Goal: Task Accomplishment & Management: Complete application form

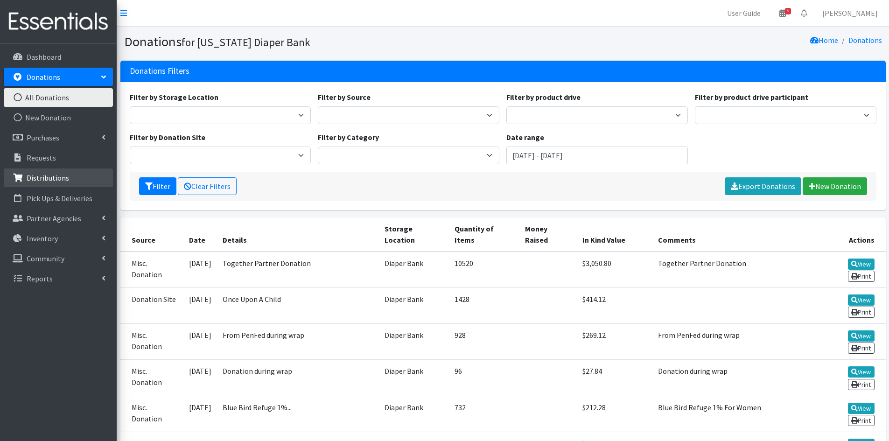
click at [56, 179] on p "Distributions" at bounding box center [48, 177] width 42 height 9
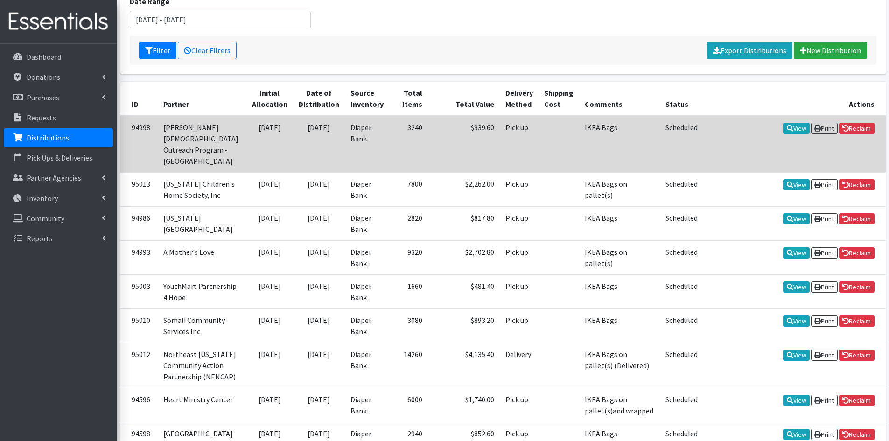
scroll to position [140, 0]
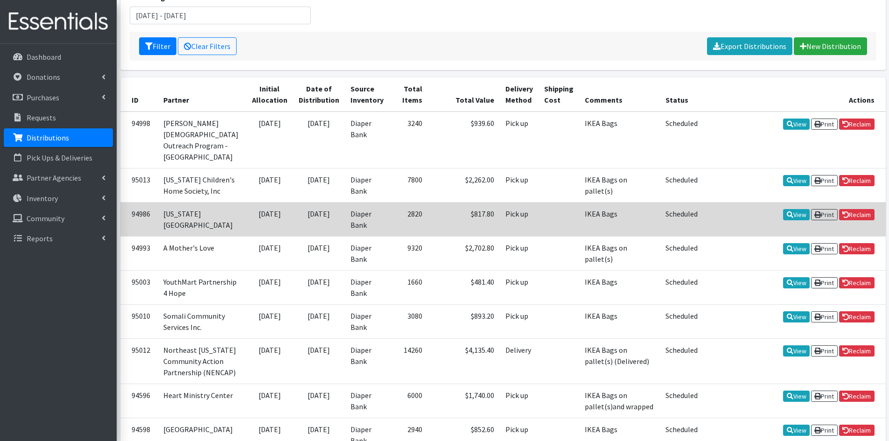
click at [218, 205] on td "[US_STATE] [GEOGRAPHIC_DATA]" at bounding box center [202, 219] width 89 height 34
click at [798, 209] on link "View" at bounding box center [796, 214] width 27 height 11
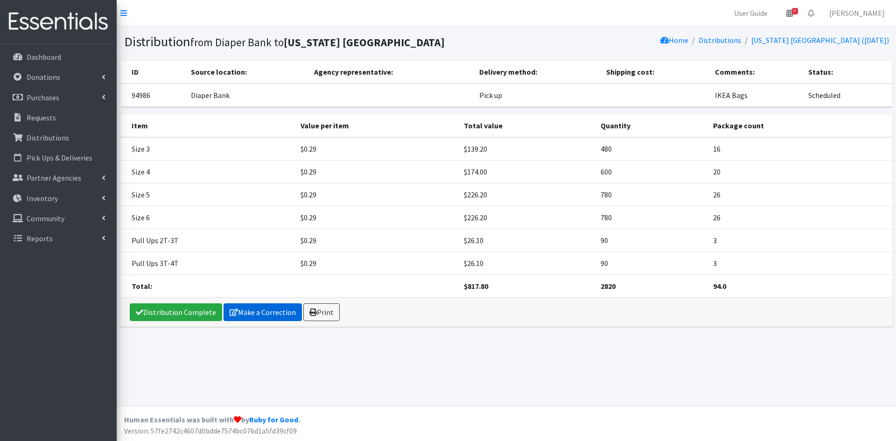
click at [265, 309] on link "Make a Correction" at bounding box center [262, 312] width 78 height 18
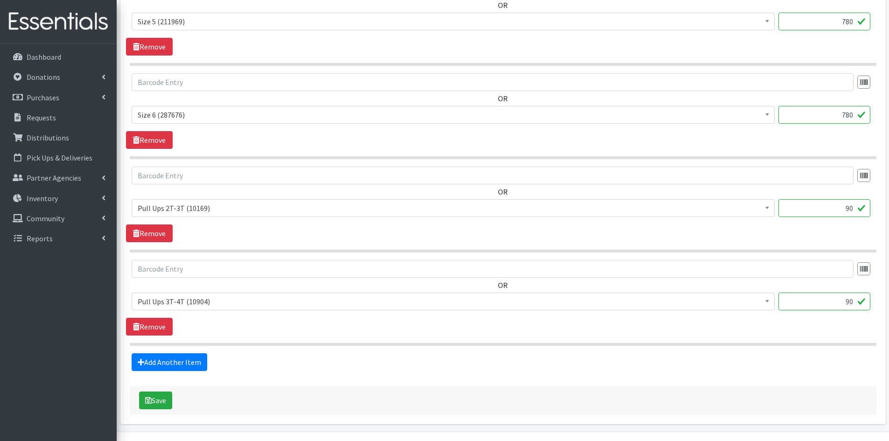
scroll to position [616, 0]
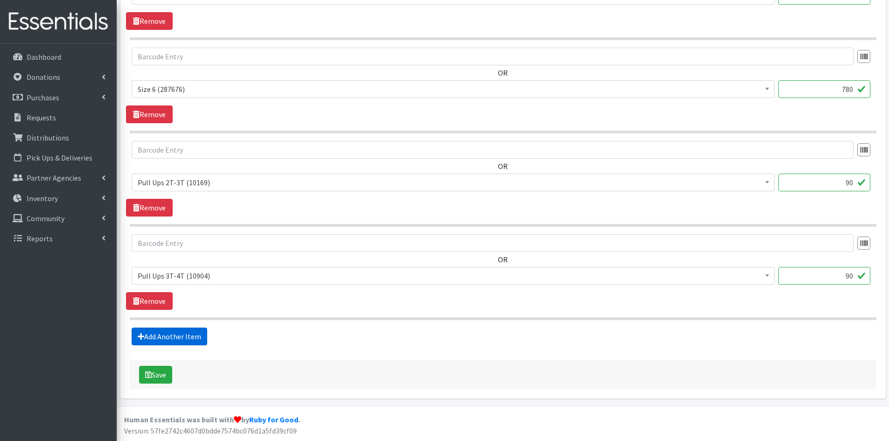
click at [164, 334] on link "Add Another Item" at bounding box center [170, 336] width 76 height 18
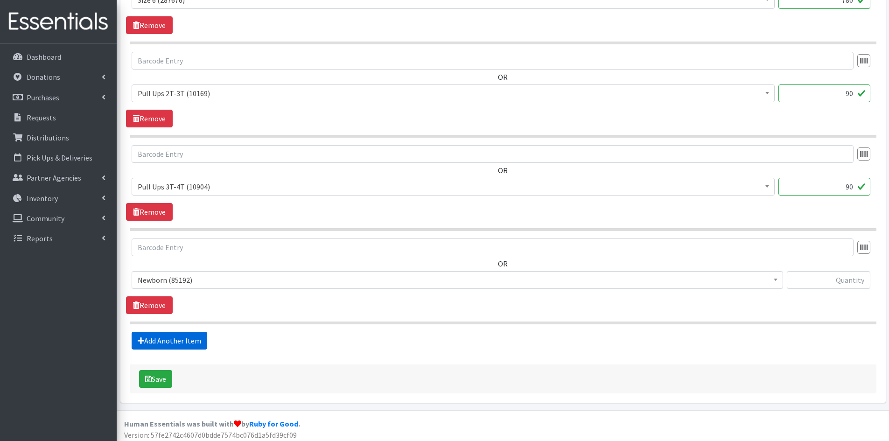
scroll to position [710, 0]
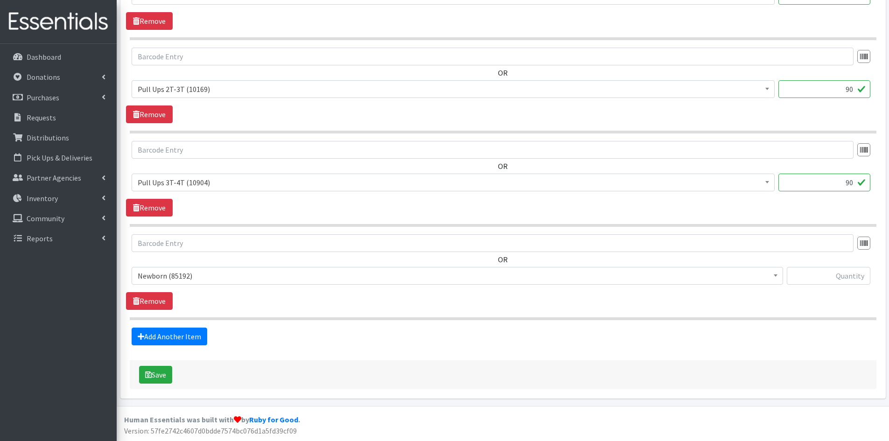
click at [172, 267] on span "Newborn (85192)" at bounding box center [457, 276] width 651 height 18
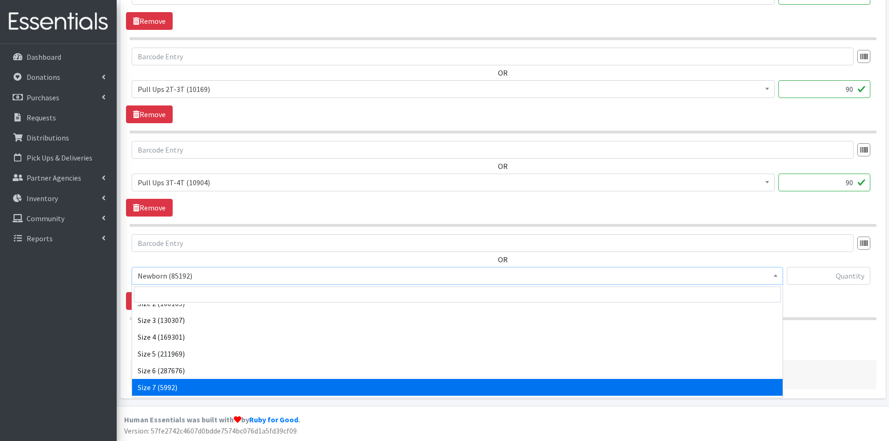
scroll to position [108, 0]
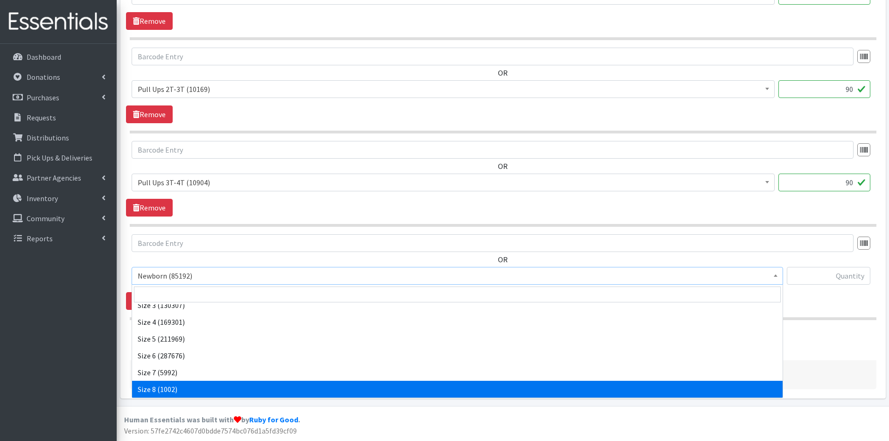
select select "15248"
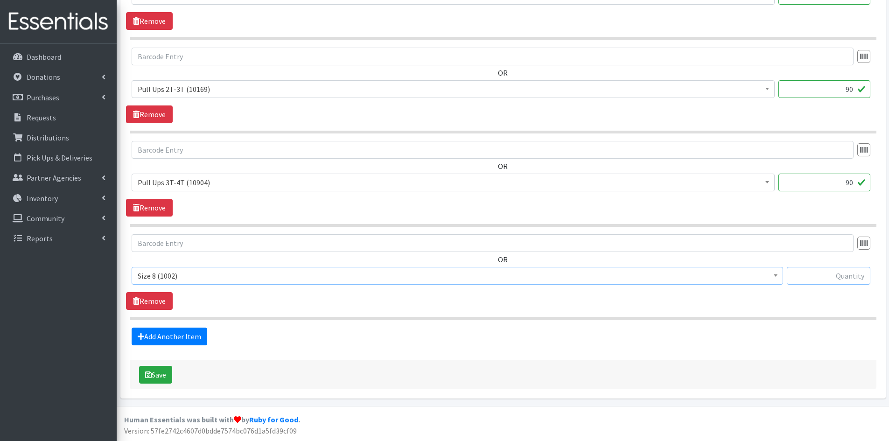
click at [850, 272] on input "text" at bounding box center [829, 276] width 84 height 18
click at [856, 272] on input "text" at bounding box center [829, 276] width 84 height 18
type input "1800"
click at [171, 369] on button "Save" at bounding box center [155, 375] width 33 height 18
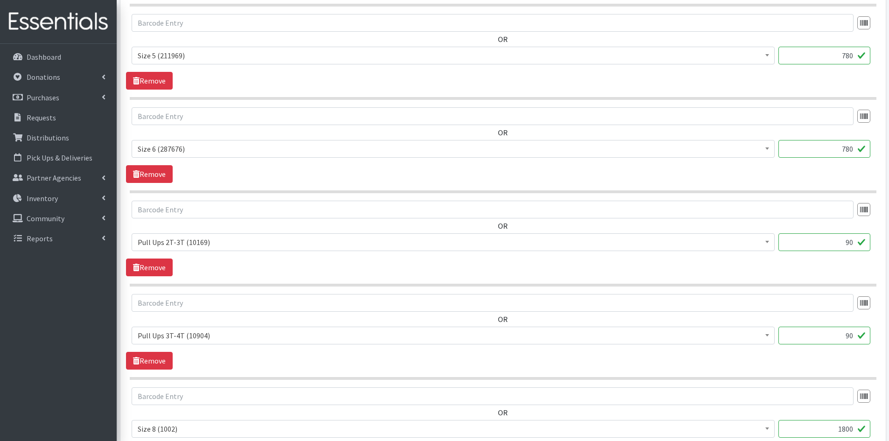
scroll to position [700, 0]
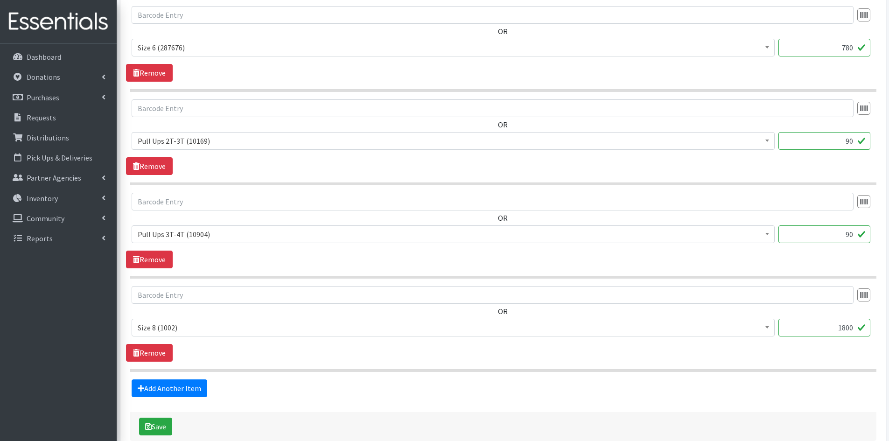
click at [841, 329] on input "1800" at bounding box center [824, 328] width 92 height 18
type input "900"
click at [745, 346] on div "OR Newborn (85192) Pull Ups 2T-3T (10169) Pull Ups 3T-4T (10904) Pull-Ups 4T-5T…" at bounding box center [502, 324] width 753 height 76
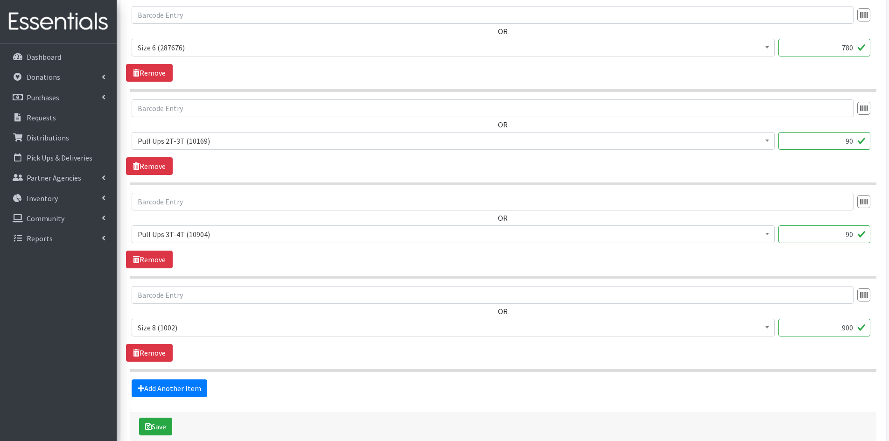
click at [746, 364] on section "OR Newborn (85192) Pull Ups 2T-3T (10169) Pull Ups 3T-4T (10904) Pull-Ups 4T-5T…" at bounding box center [503, 329] width 746 height 86
click at [299, 358] on div "OR Newborn (85192) Pull Ups 2T-3T (10169) Pull Ups 3T-4T (10904) Pull-Ups 4T-5T…" at bounding box center [502, 324] width 753 height 76
click at [160, 427] on button "Save" at bounding box center [155, 427] width 33 height 18
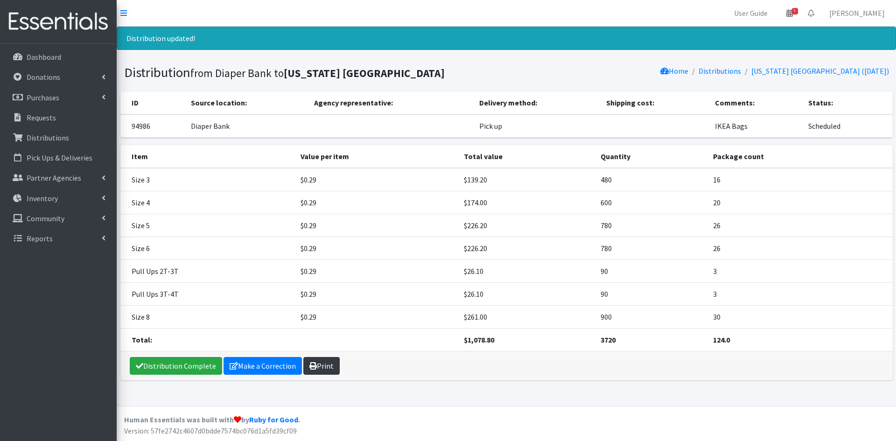
click at [331, 364] on link "Print" at bounding box center [321, 366] width 36 height 18
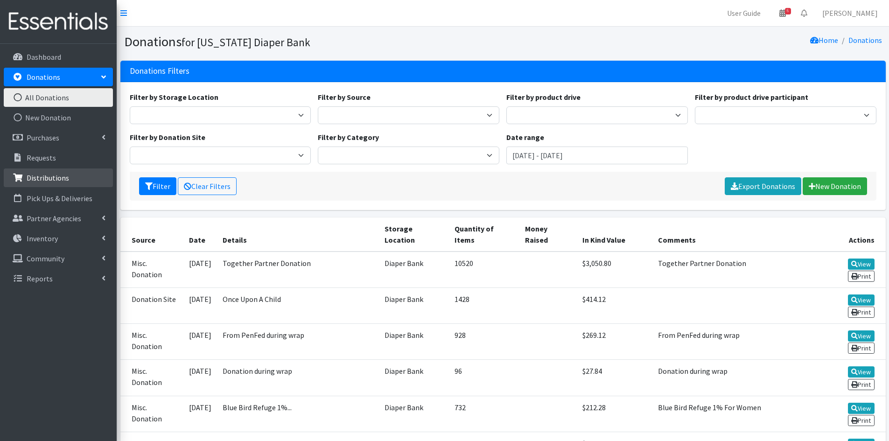
click at [56, 173] on p "Distributions" at bounding box center [48, 177] width 42 height 9
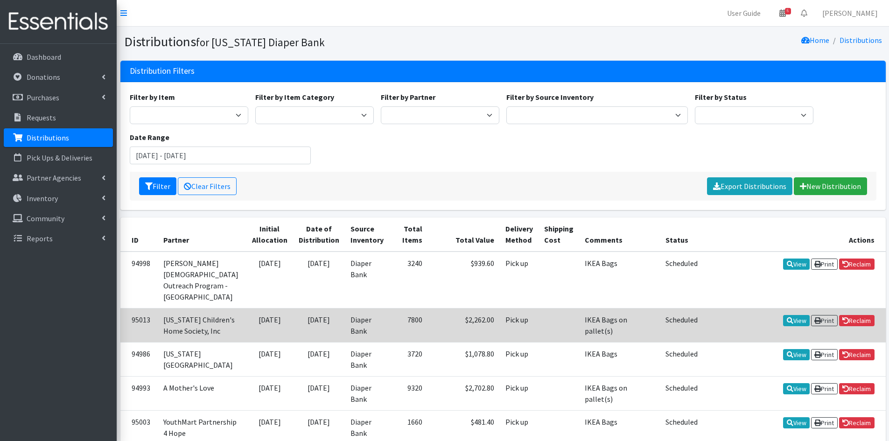
scroll to position [47, 0]
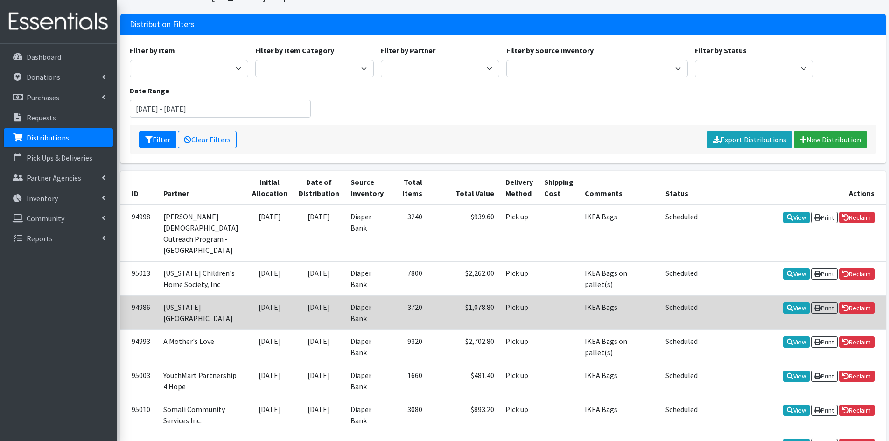
click at [193, 295] on td "[US_STATE] [GEOGRAPHIC_DATA]" at bounding box center [202, 312] width 89 height 34
click at [787, 305] on icon at bounding box center [790, 308] width 7 height 7
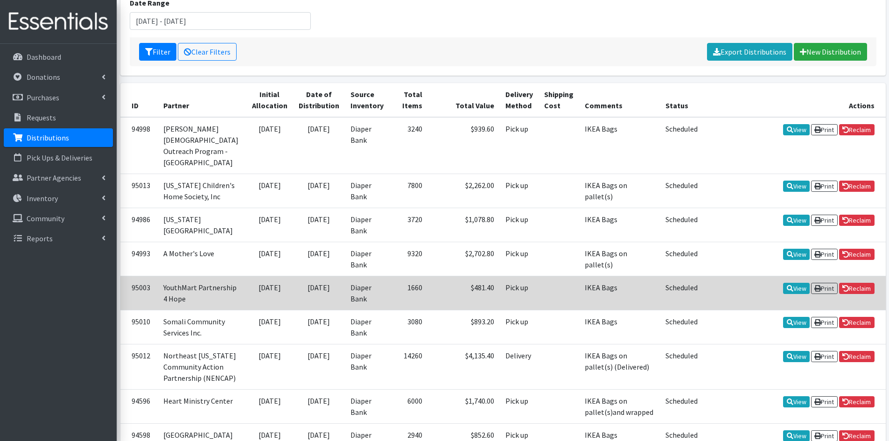
scroll to position [140, 0]
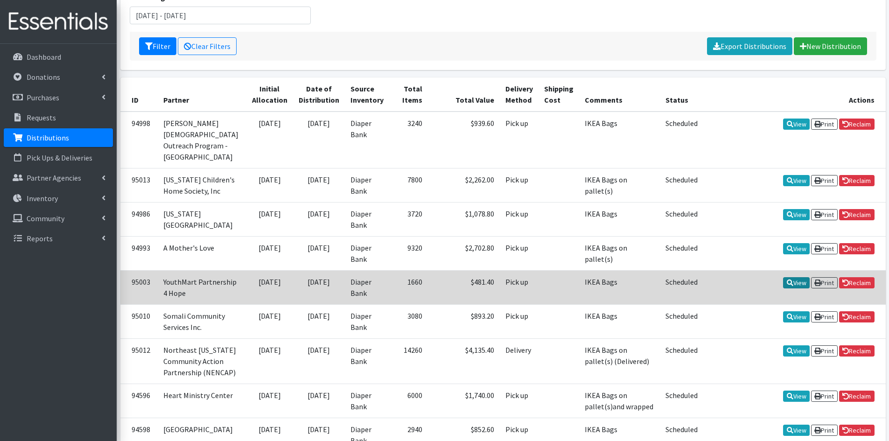
click at [788, 279] on icon at bounding box center [790, 282] width 7 height 7
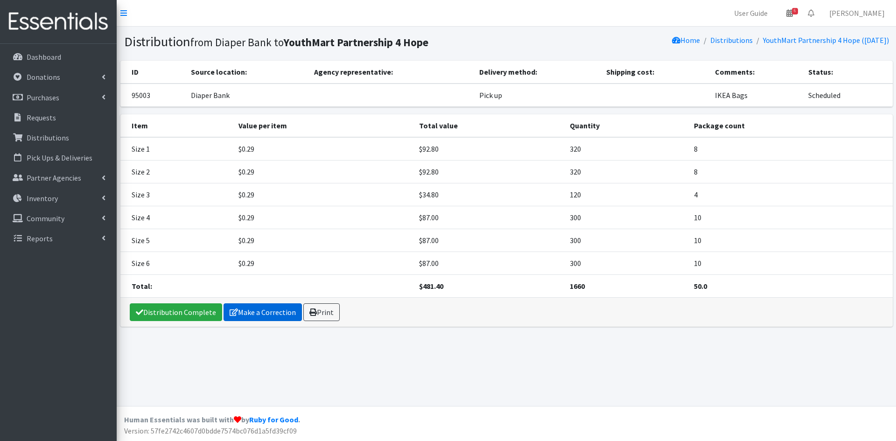
click at [244, 316] on link "Make a Correction" at bounding box center [262, 312] width 78 height 18
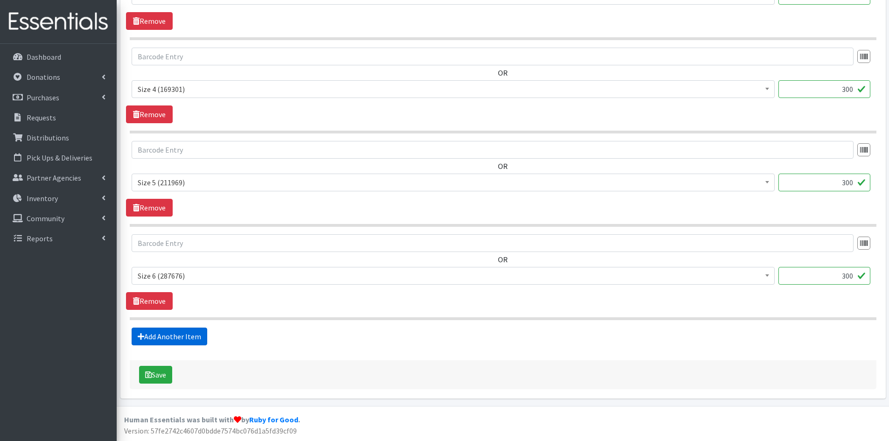
click at [174, 334] on link "Add Another Item" at bounding box center [170, 336] width 76 height 18
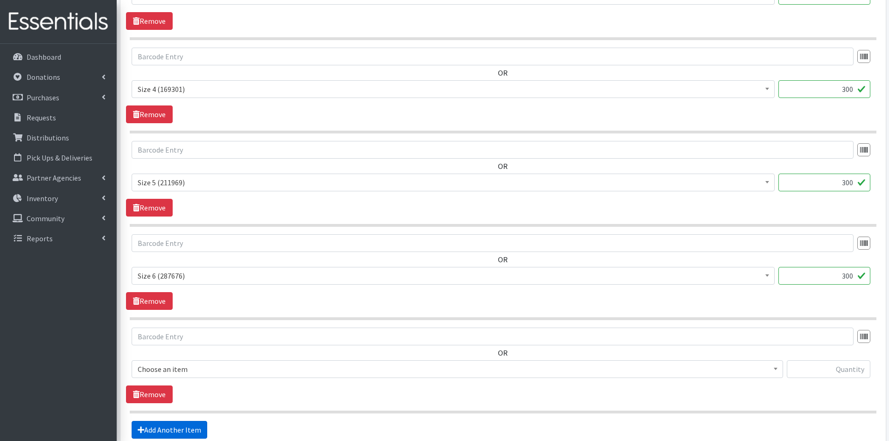
scroll to position [710, 0]
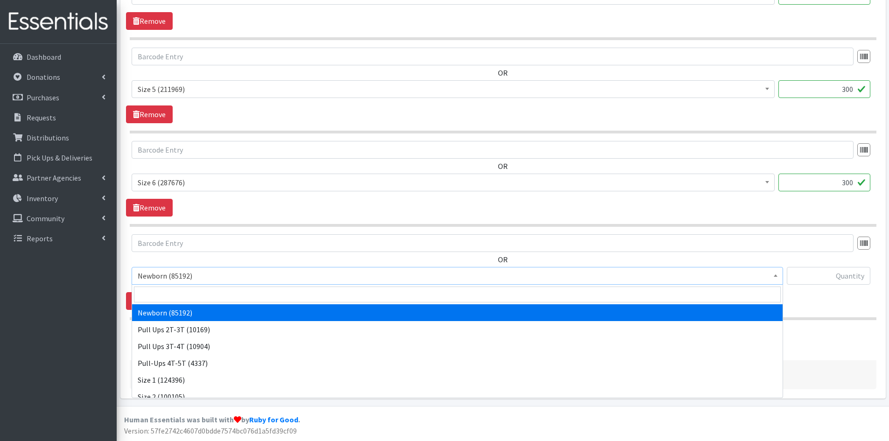
click at [163, 278] on span "Newborn (85192)" at bounding box center [457, 275] width 639 height 13
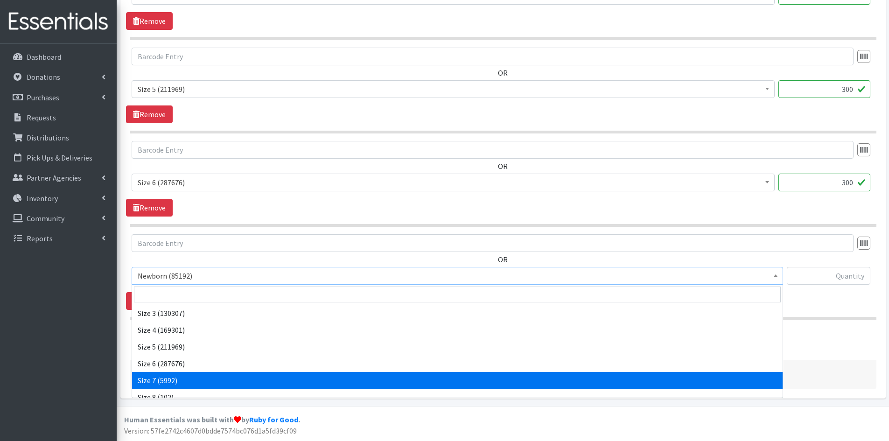
scroll to position [108, 0]
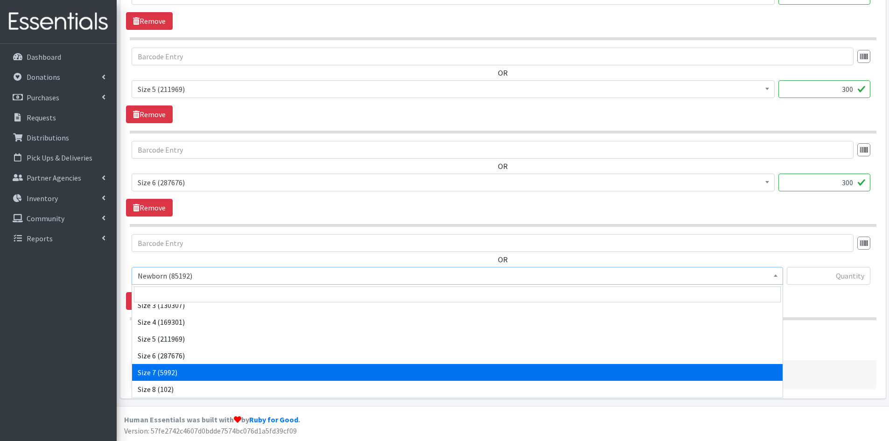
select select "3820"
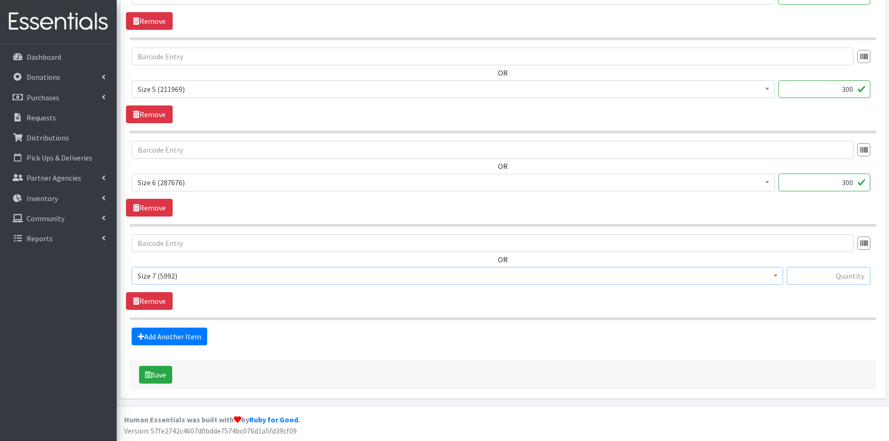
click at [808, 277] on input "text" at bounding box center [829, 276] width 84 height 18
type input "300"
click at [166, 370] on button "Save" at bounding box center [155, 375] width 33 height 18
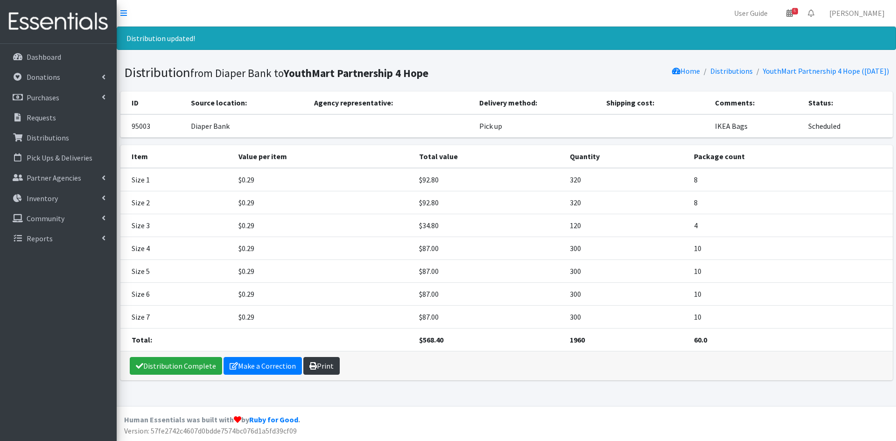
click at [318, 364] on link "Print" at bounding box center [321, 366] width 36 height 18
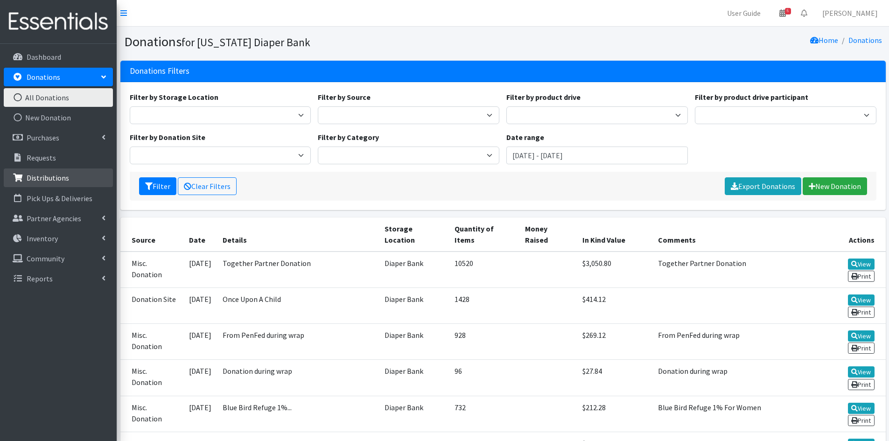
click at [63, 181] on p "Distributions" at bounding box center [48, 177] width 42 height 9
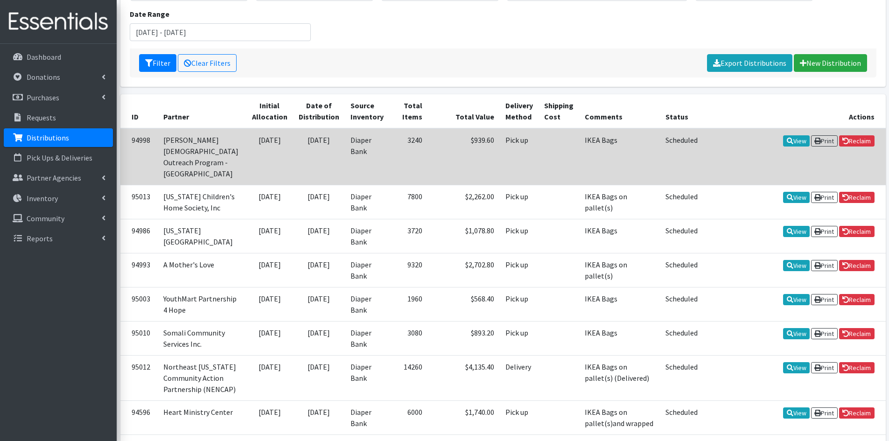
scroll to position [140, 0]
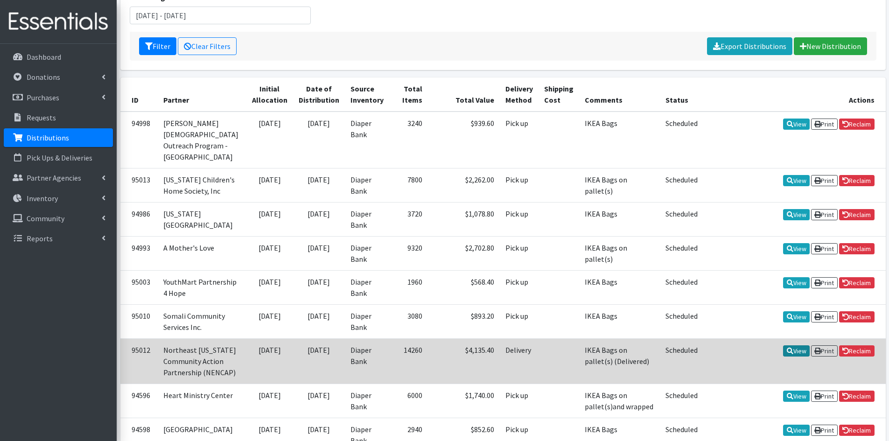
click at [791, 345] on link "View" at bounding box center [796, 350] width 27 height 11
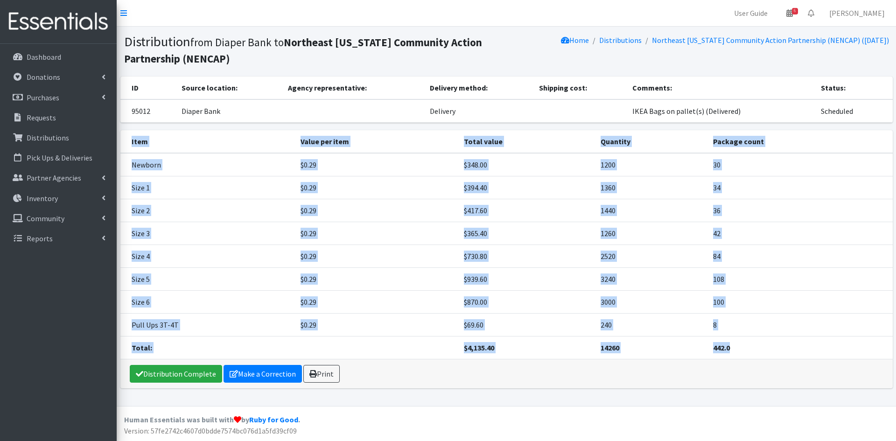
drag, startPoint x: 125, startPoint y: 139, endPoint x: 794, endPoint y: 348, distance: 701.0
click at [794, 348] on table "Item Value per item Total value Quantity Package count Newborn $0.29 $348.00 12…" at bounding box center [506, 244] width 772 height 229
copy table "Item Value per item Total value Quantity Package count Newborn $0.29 $348.00 12…"
click at [510, 169] on td "$348.00" at bounding box center [526, 164] width 137 height 23
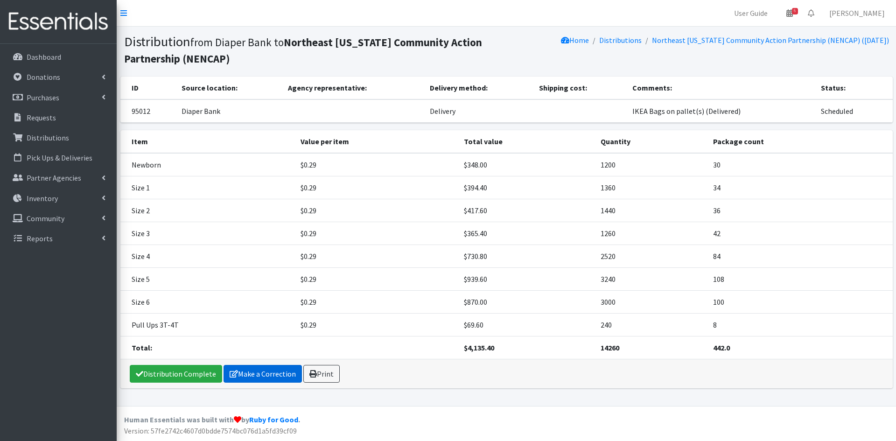
click at [279, 377] on link "Make a Correction" at bounding box center [262, 374] width 78 height 18
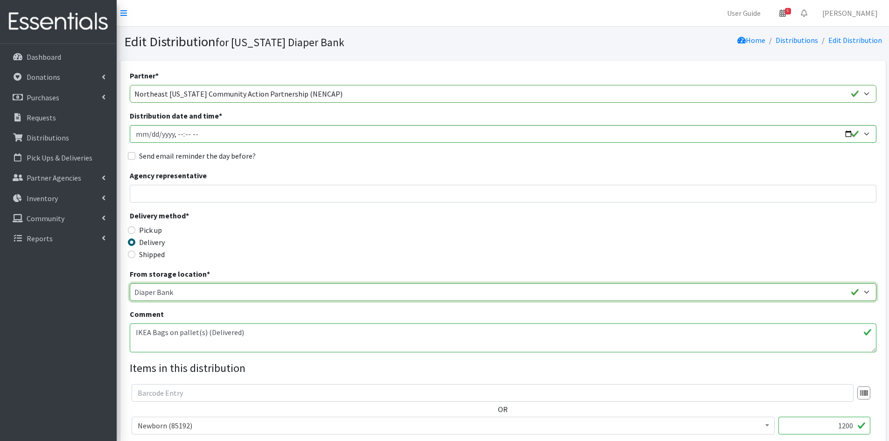
click at [188, 290] on select "Diaper Bank Lincoln WareHouse The Life House Warehouse" at bounding box center [503, 292] width 746 height 18
click at [201, 195] on input "Agency representative" at bounding box center [503, 194] width 746 height 18
click at [269, 337] on textarea "IKEA Bags on pallet(s) (Delivered)" at bounding box center [503, 337] width 746 height 29
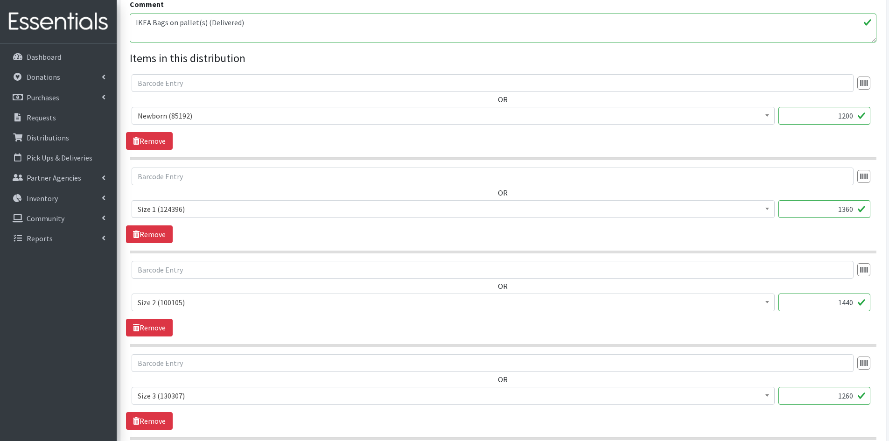
scroll to position [327, 0]
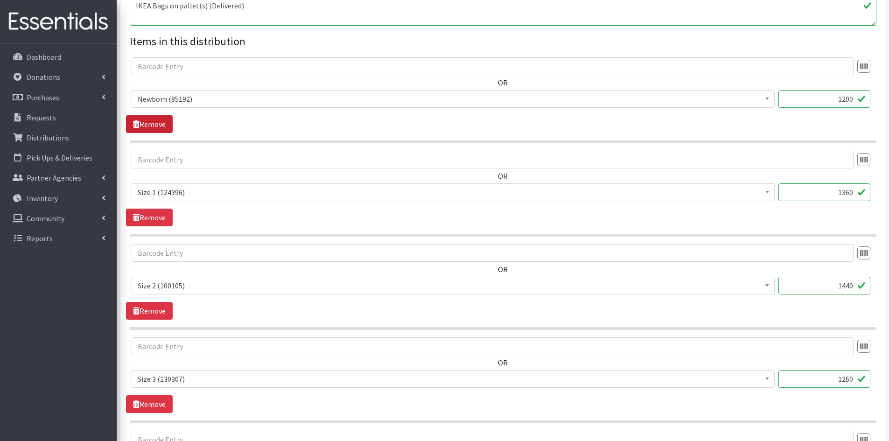
click at [160, 126] on link "Remove" at bounding box center [149, 124] width 47 height 18
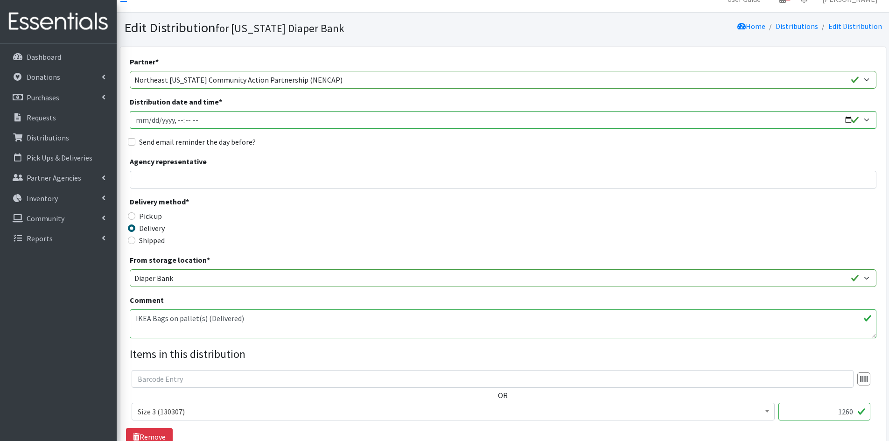
scroll to position [0, 0]
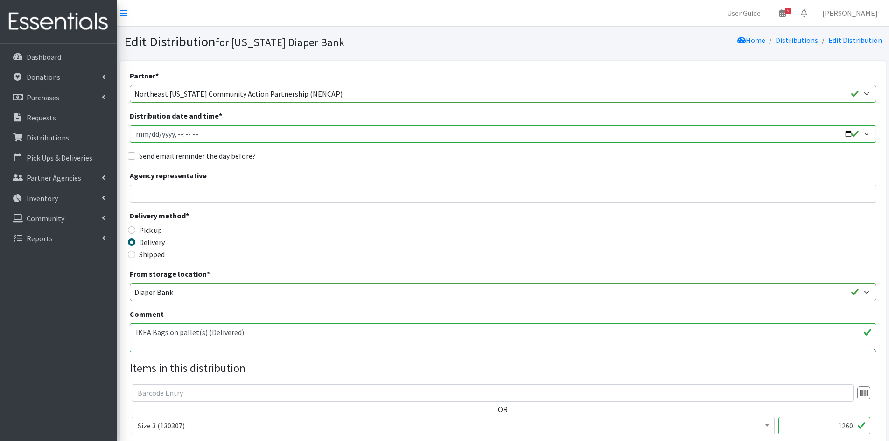
click at [270, 341] on textarea "IKEA Bags on pallet(s) (Delivered)" at bounding box center [503, 337] width 746 height 29
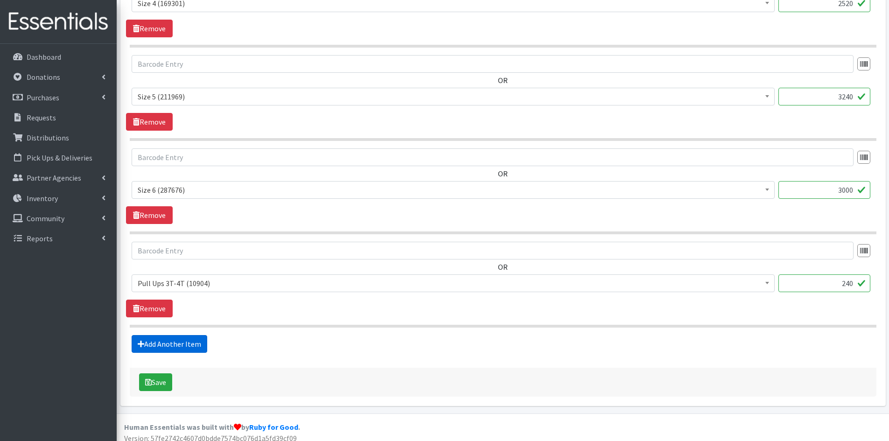
scroll to position [523, 0]
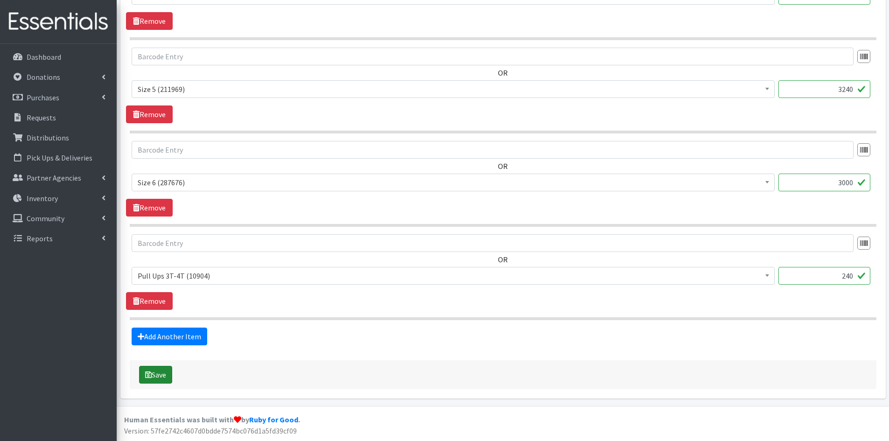
type textarea "IKEA Bags on pallet(s) (Delivered) PACKED DURING MOBILE"
click at [158, 383] on button "Save" at bounding box center [155, 375] width 33 height 18
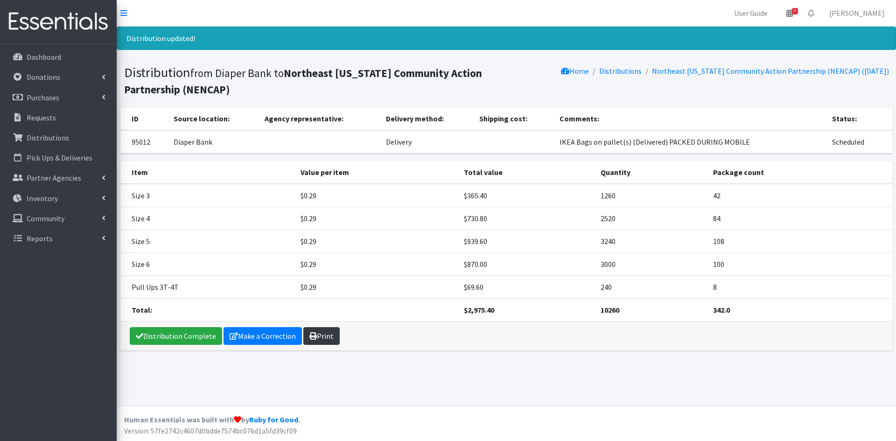
click at [318, 341] on link "Print" at bounding box center [321, 336] width 36 height 18
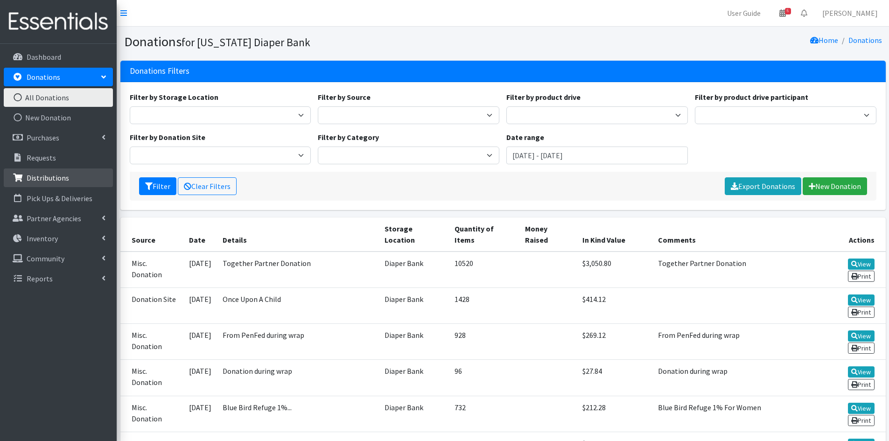
click at [57, 179] on p "Distributions" at bounding box center [48, 177] width 42 height 9
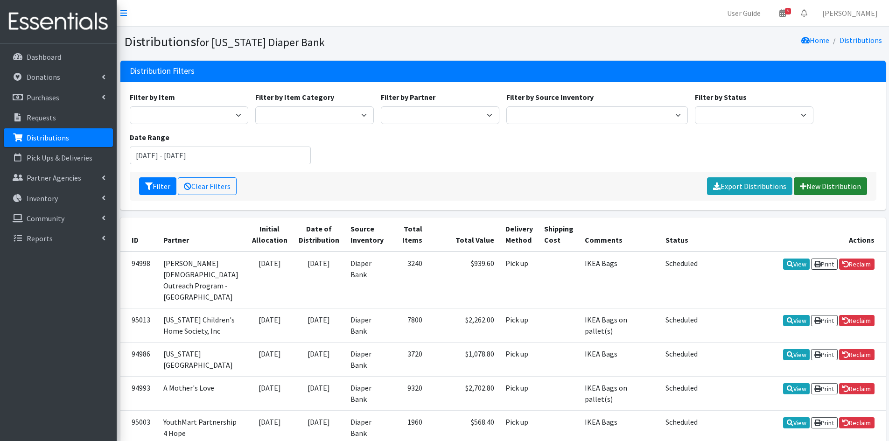
click at [856, 185] on link "New Distribution" at bounding box center [830, 186] width 73 height 18
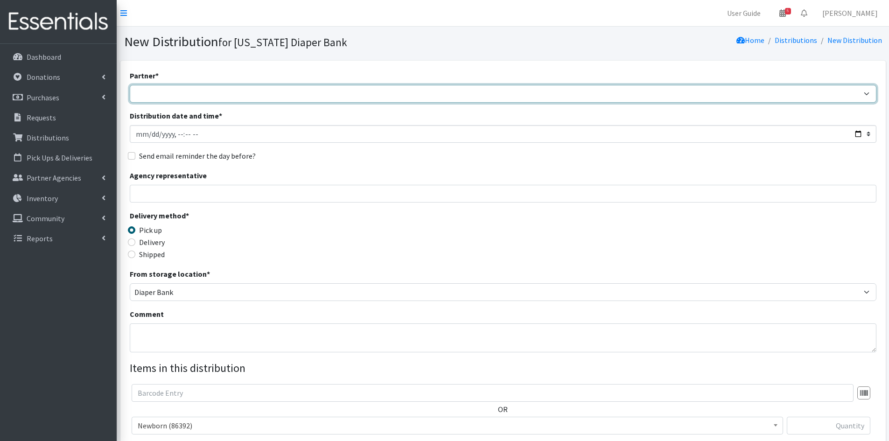
click at [171, 92] on select "Abide A Mother's Love [PERSON_NAME] Area Refugee Taskforce Big Brothers Big Sis…" at bounding box center [503, 94] width 746 height 18
select select "4634"
click at [130, 85] on select "Abide A Mother's Love [PERSON_NAME] Area Refugee Taskforce Big Brothers Big Sis…" at bounding box center [503, 94] width 746 height 18
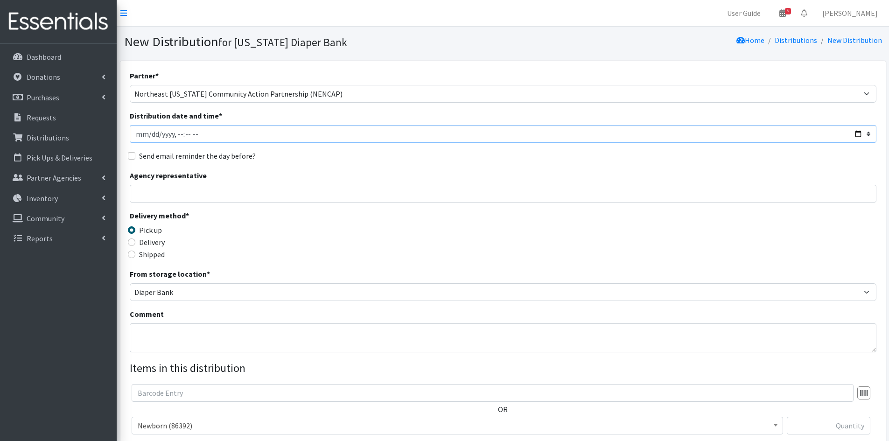
click at [184, 131] on input "Distribution date and time *" at bounding box center [503, 134] width 746 height 18
click at [214, 135] on input "Distribution date and time *" at bounding box center [503, 134] width 746 height 18
click at [856, 133] on input "Distribution date and time *" at bounding box center [503, 134] width 746 height 18
type input "[DATE]T13:00"
click at [358, 264] on div "Delivery method * Pick up Delivery Shipped Shipping cost" at bounding box center [503, 239] width 746 height 58
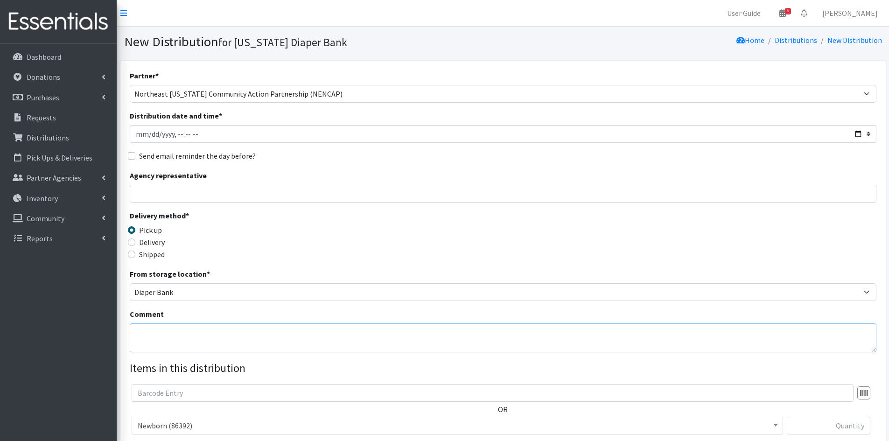
click at [179, 332] on textarea "Comment" at bounding box center [503, 337] width 746 height 29
type textarea "IKEA Bags on Pallet"
click at [153, 242] on label "Delivery" at bounding box center [152, 242] width 26 height 11
click at [135, 242] on input "Delivery" at bounding box center [131, 241] width 7 height 7
radio input "true"
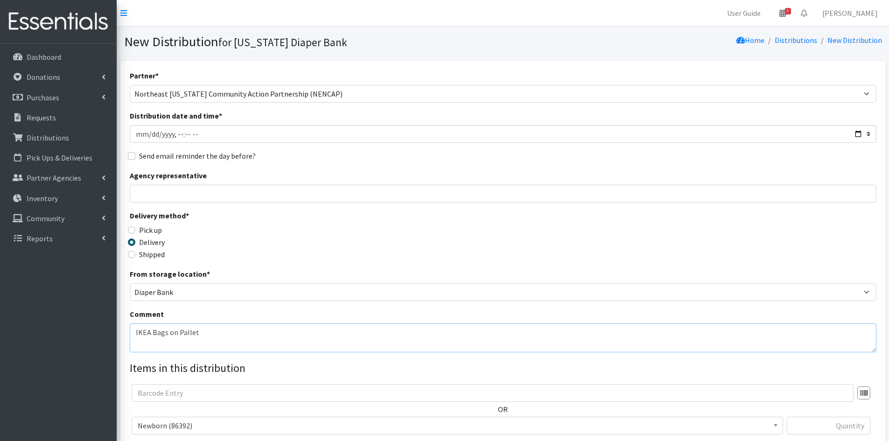
click at [227, 329] on textarea "IKEA Bags on Pallet" at bounding box center [503, 337] width 746 height 29
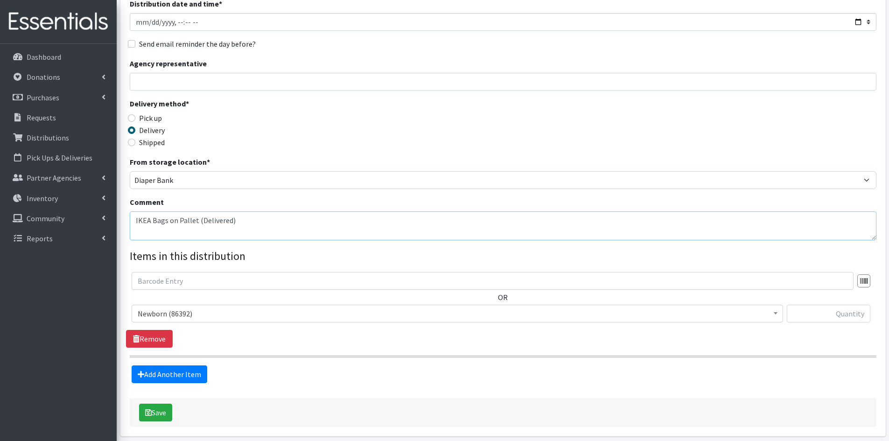
scroll to position [150, 0]
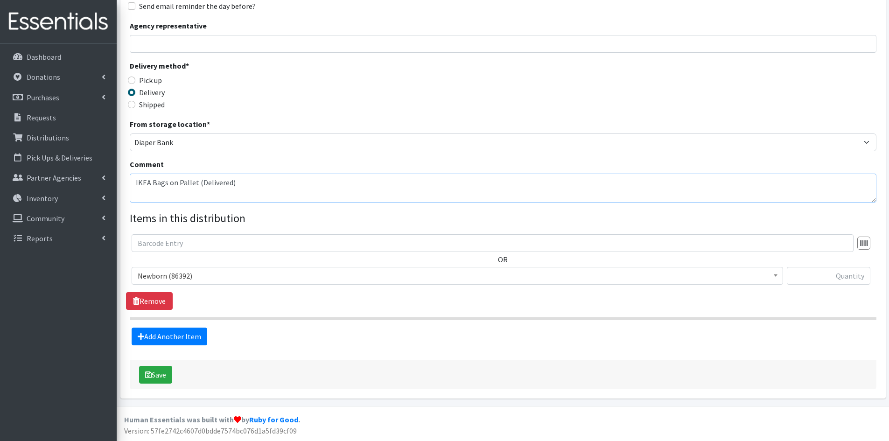
type textarea "IKEA Bags on Pallet (Delivered)"
click at [840, 274] on input "text" at bounding box center [829, 276] width 84 height 18
type input "1200"
click at [183, 336] on link "Add Another Item" at bounding box center [170, 336] width 76 height 18
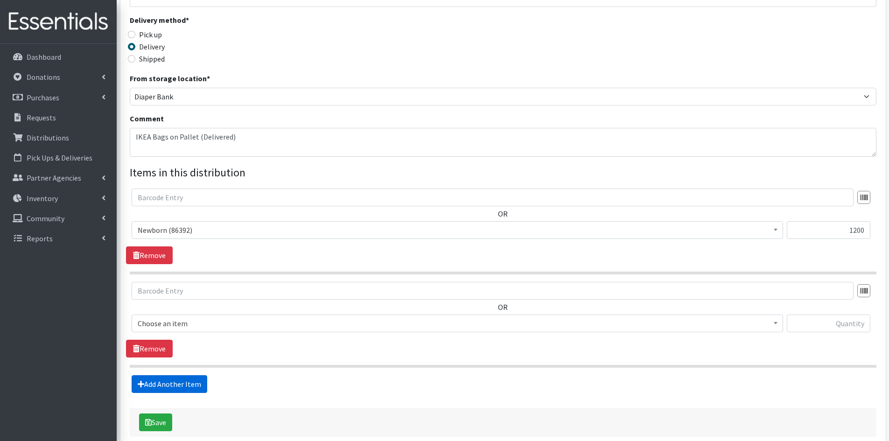
scroll to position [243, 0]
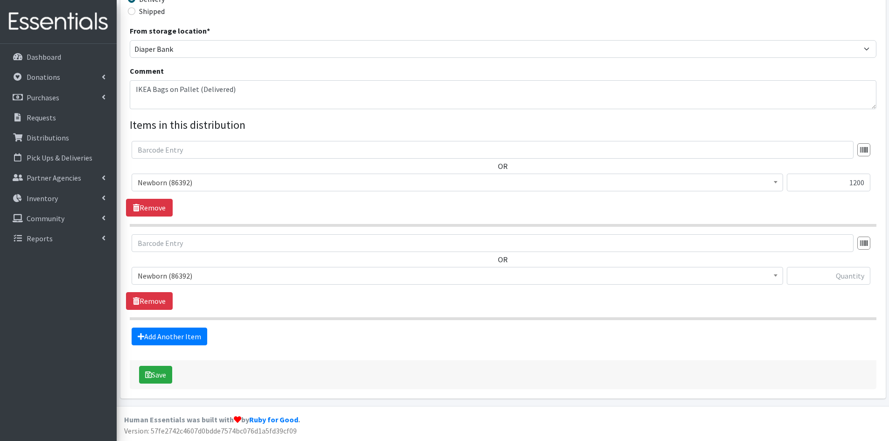
click at [162, 278] on span "Newborn (86392)" at bounding box center [457, 275] width 639 height 13
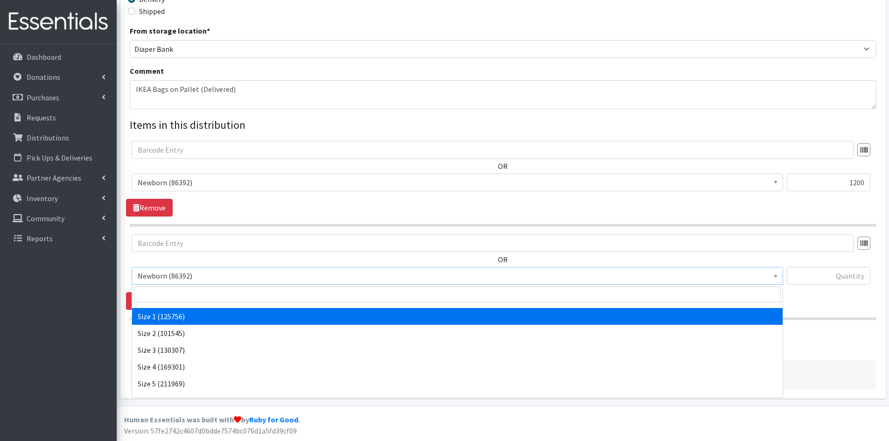
scroll to position [47, 0]
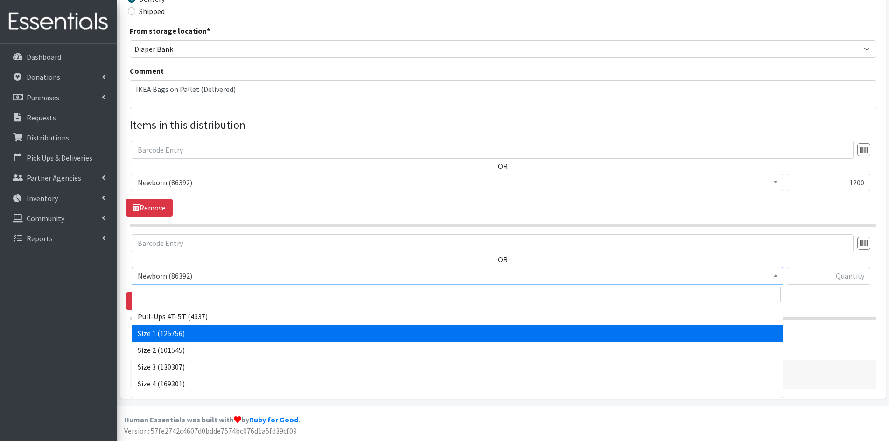
select select "3682"
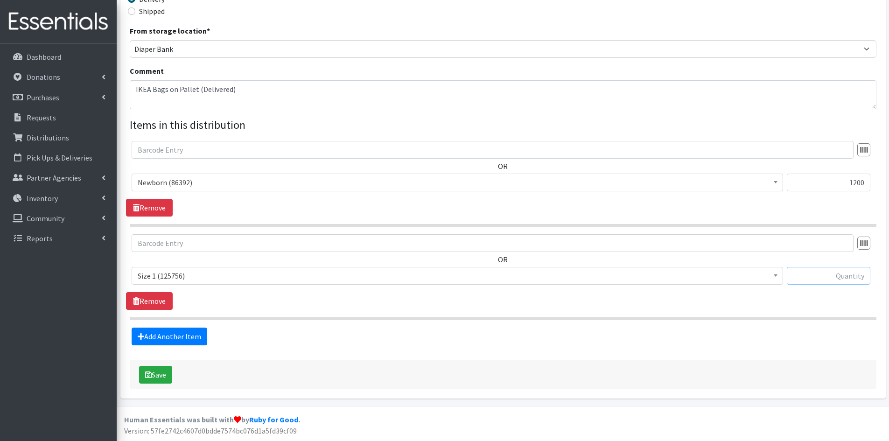
click at [829, 274] on input "text" at bounding box center [829, 276] width 84 height 18
type input "1360"
click at [167, 340] on link "Add Another Item" at bounding box center [170, 336] width 76 height 18
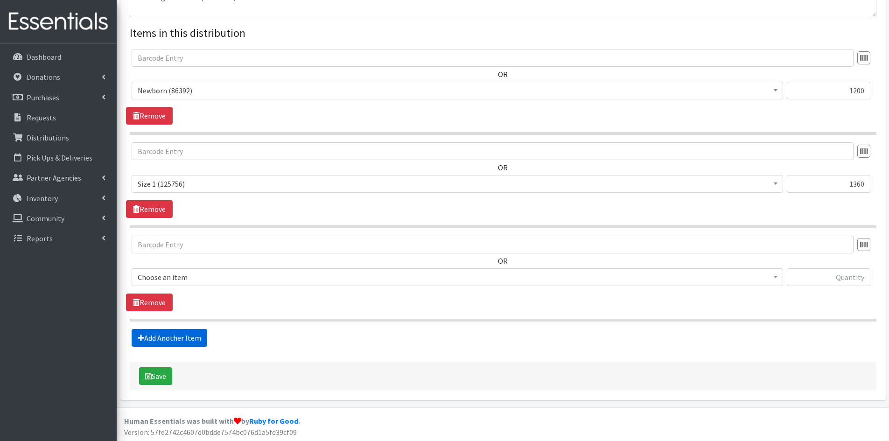
scroll to position [336, 0]
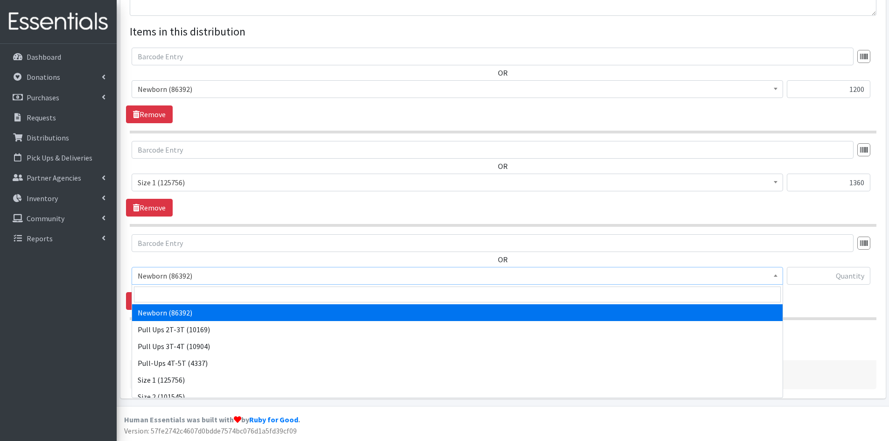
click at [177, 272] on span "Newborn (86392)" at bounding box center [457, 275] width 639 height 13
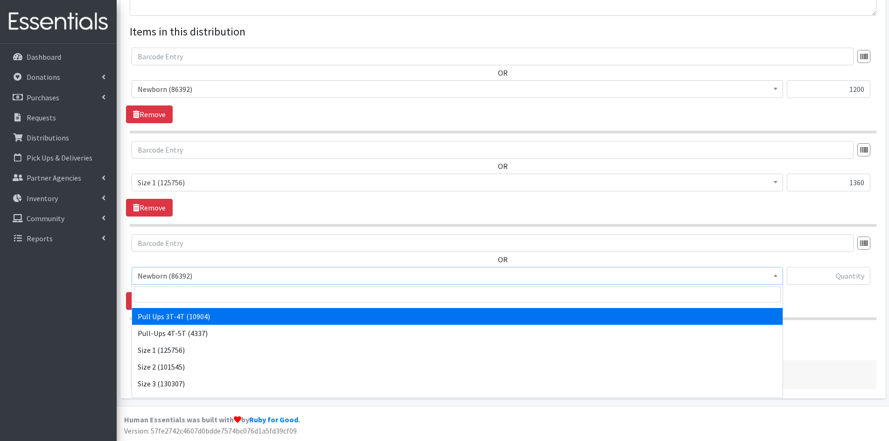
scroll to position [47, 0]
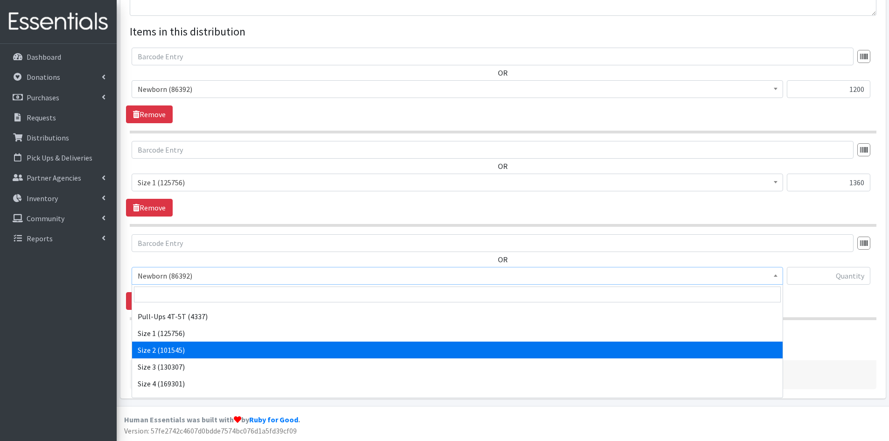
select select "3683"
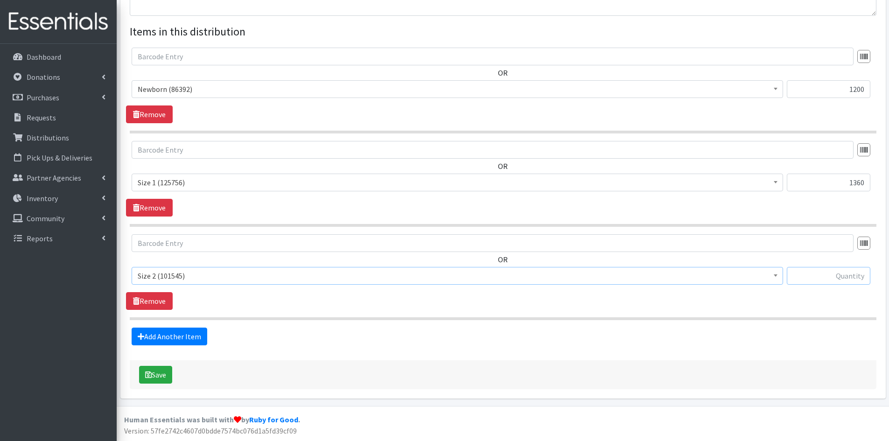
click at [832, 272] on input "text" at bounding box center [829, 276] width 84 height 18
type input "1440"
click at [545, 392] on div "Partner * Abide A Mother's Love [PERSON_NAME] Area Refugee Taskforce Big Brothe…" at bounding box center [502, 61] width 765 height 674
click at [149, 376] on icon "submit" at bounding box center [148, 374] width 7 height 7
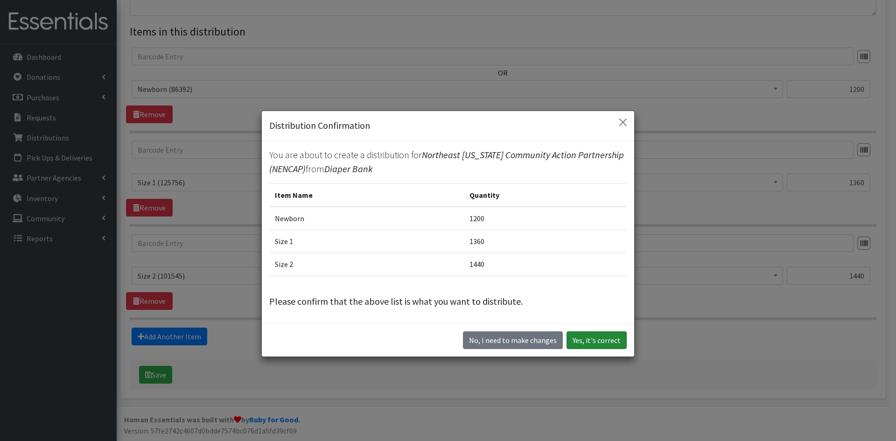
click at [612, 336] on button "Yes, it's correct" at bounding box center [596, 340] width 60 height 18
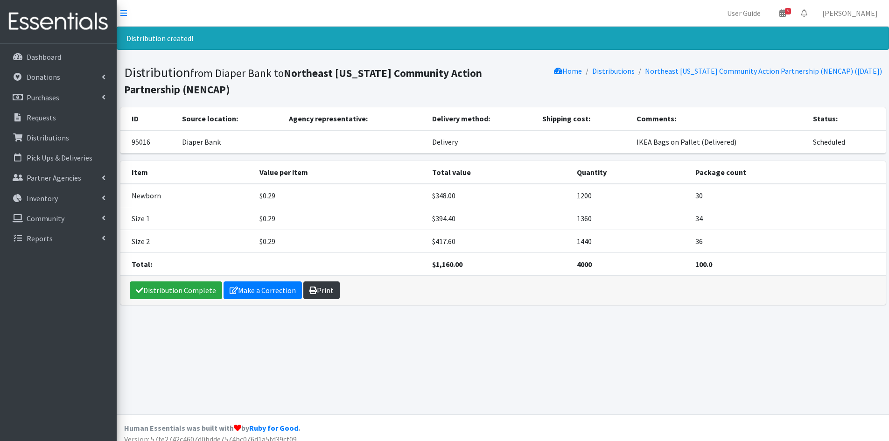
click at [325, 295] on link "Print" at bounding box center [321, 290] width 36 height 18
